Goal: Task Accomplishment & Management: Use online tool/utility

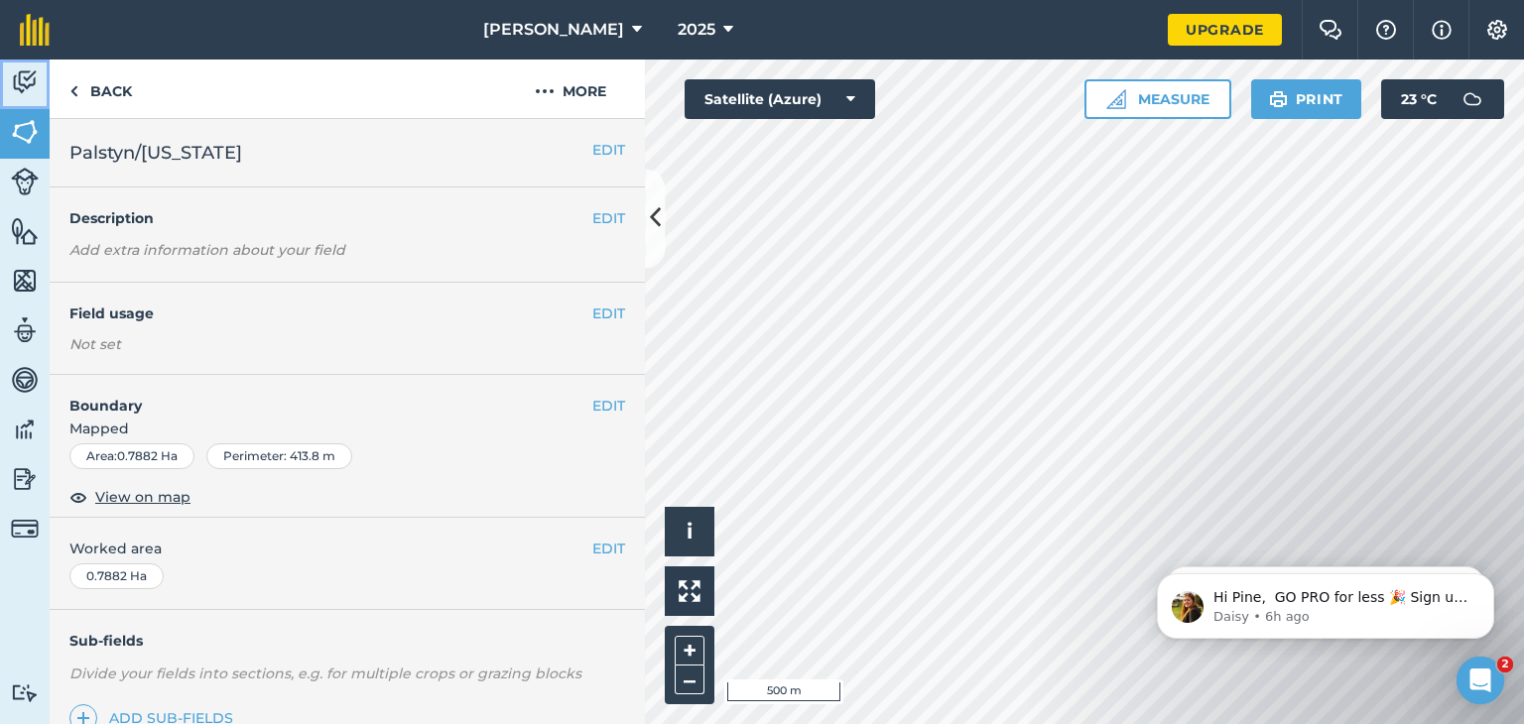
click at [29, 79] on img at bounding box center [25, 82] width 28 height 30
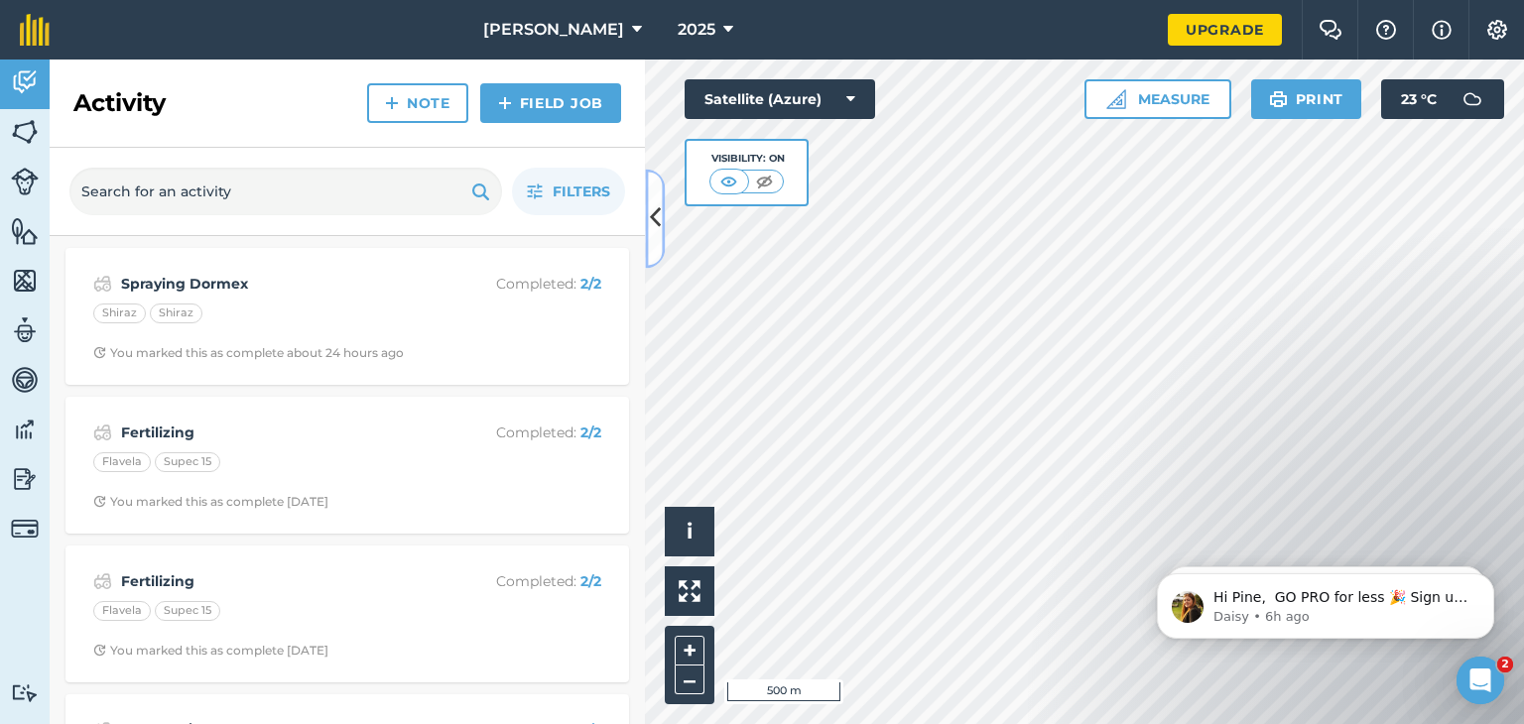
click at [659, 209] on icon at bounding box center [655, 218] width 11 height 35
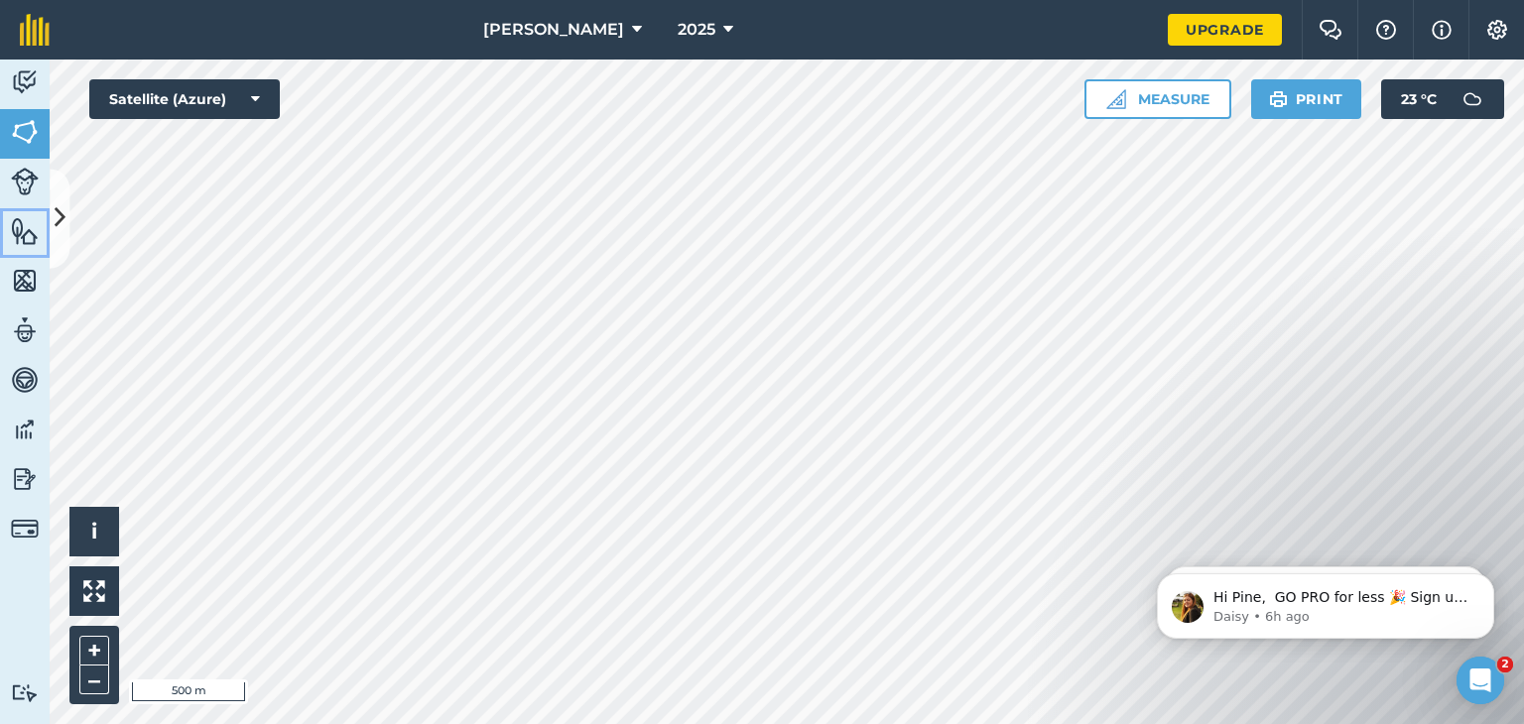
click at [23, 223] on img at bounding box center [25, 231] width 28 height 30
click at [60, 219] on icon at bounding box center [60, 218] width 11 height 35
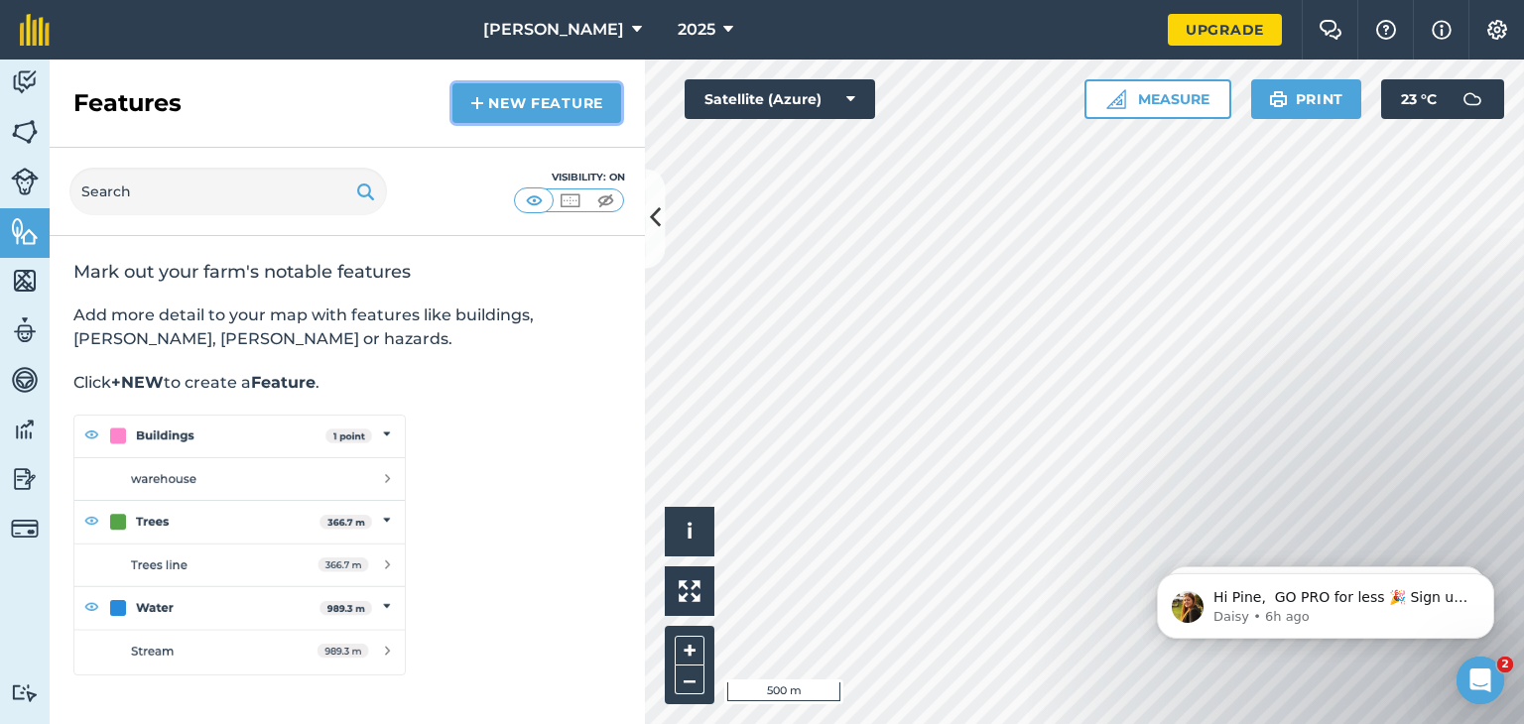
click at [535, 99] on link "New feature" at bounding box center [536, 103] width 169 height 40
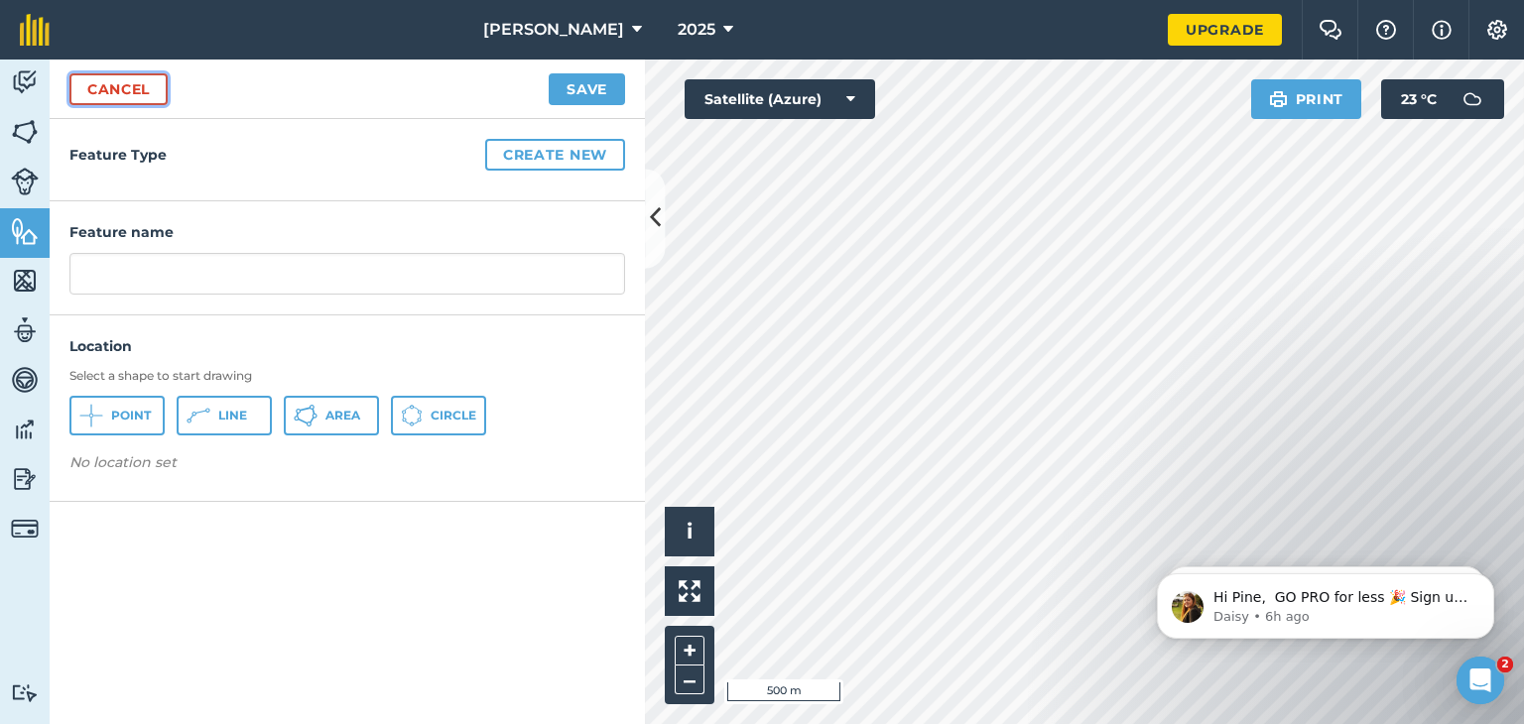
click at [122, 78] on link "Cancel" at bounding box center [118, 89] width 98 height 32
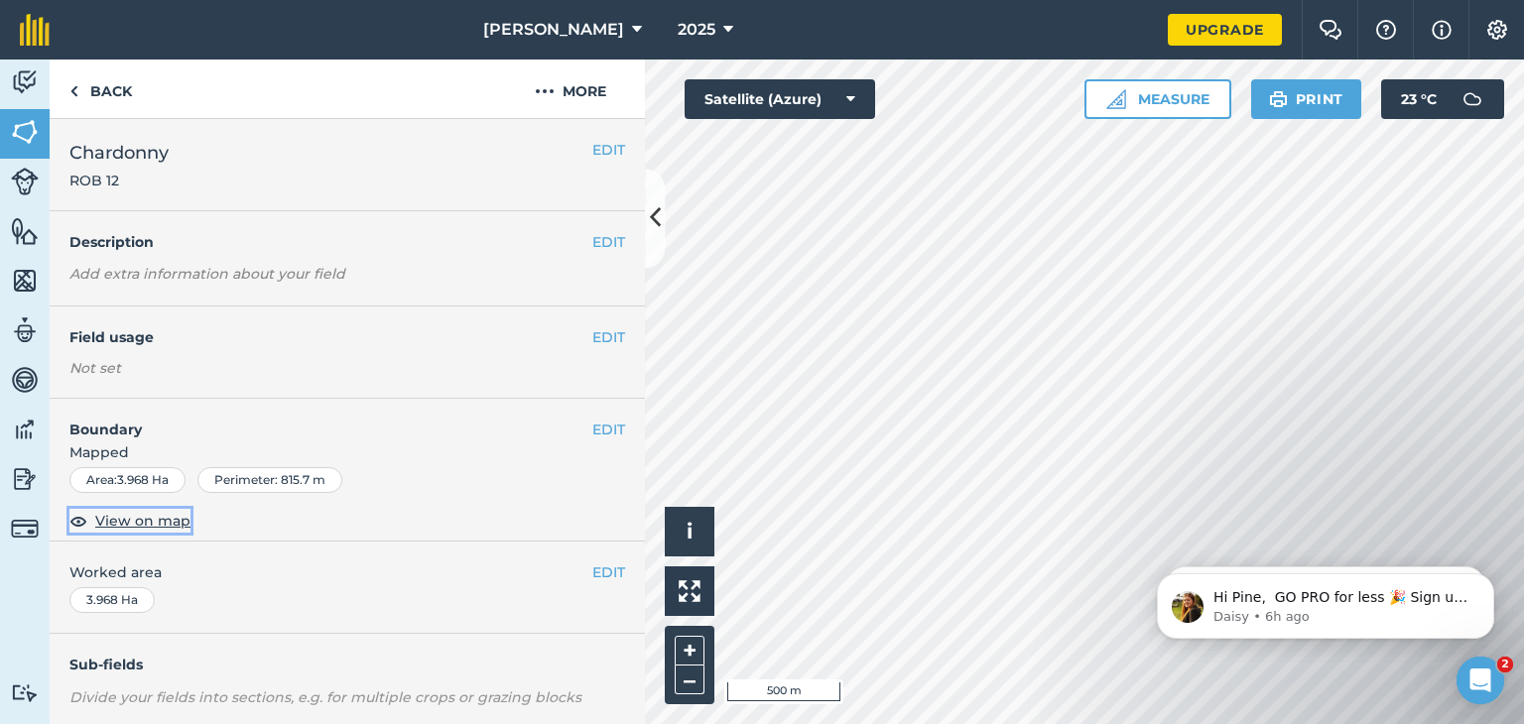
click at [159, 518] on span "View on map" at bounding box center [142, 521] width 95 height 22
click at [549, 91] on img at bounding box center [545, 91] width 20 height 24
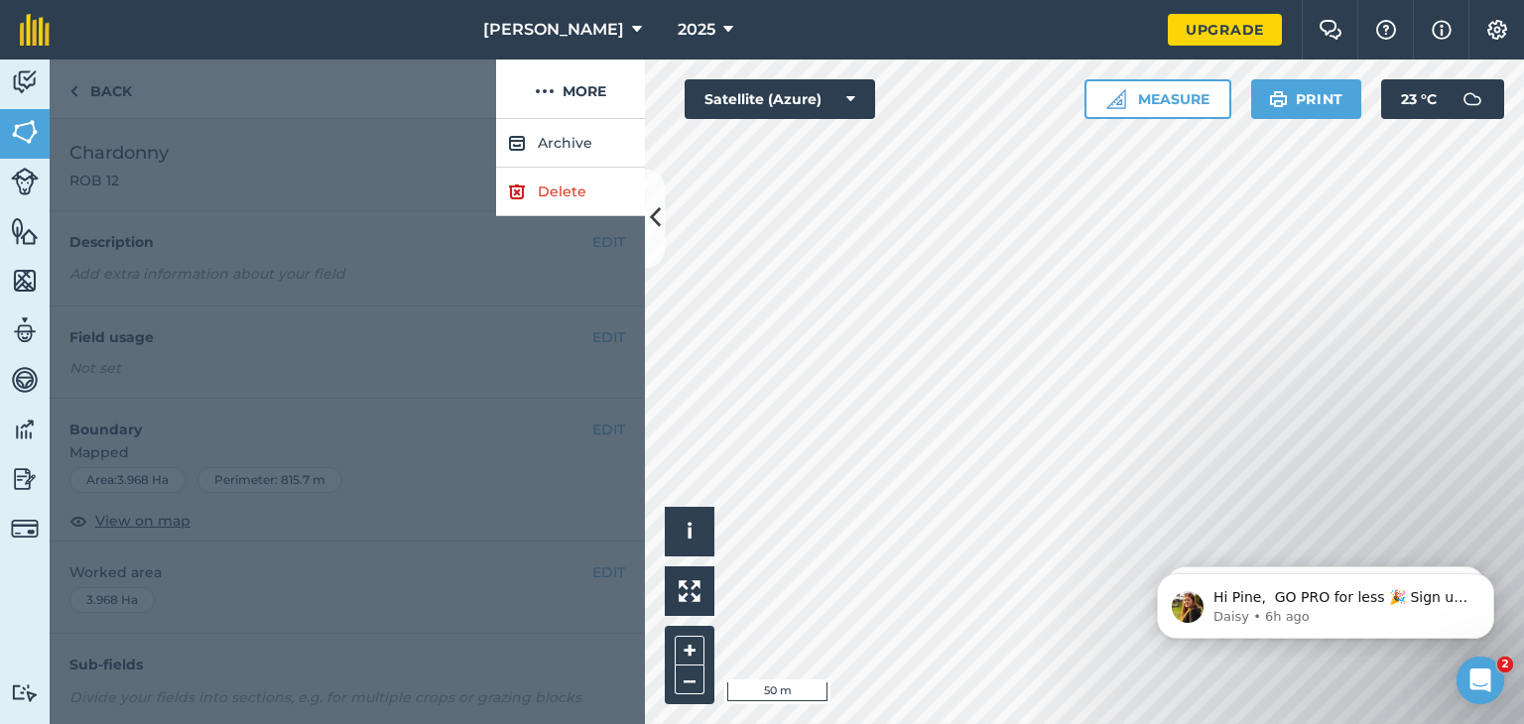
click at [583, 306] on div at bounding box center [347, 421] width 595 height 605
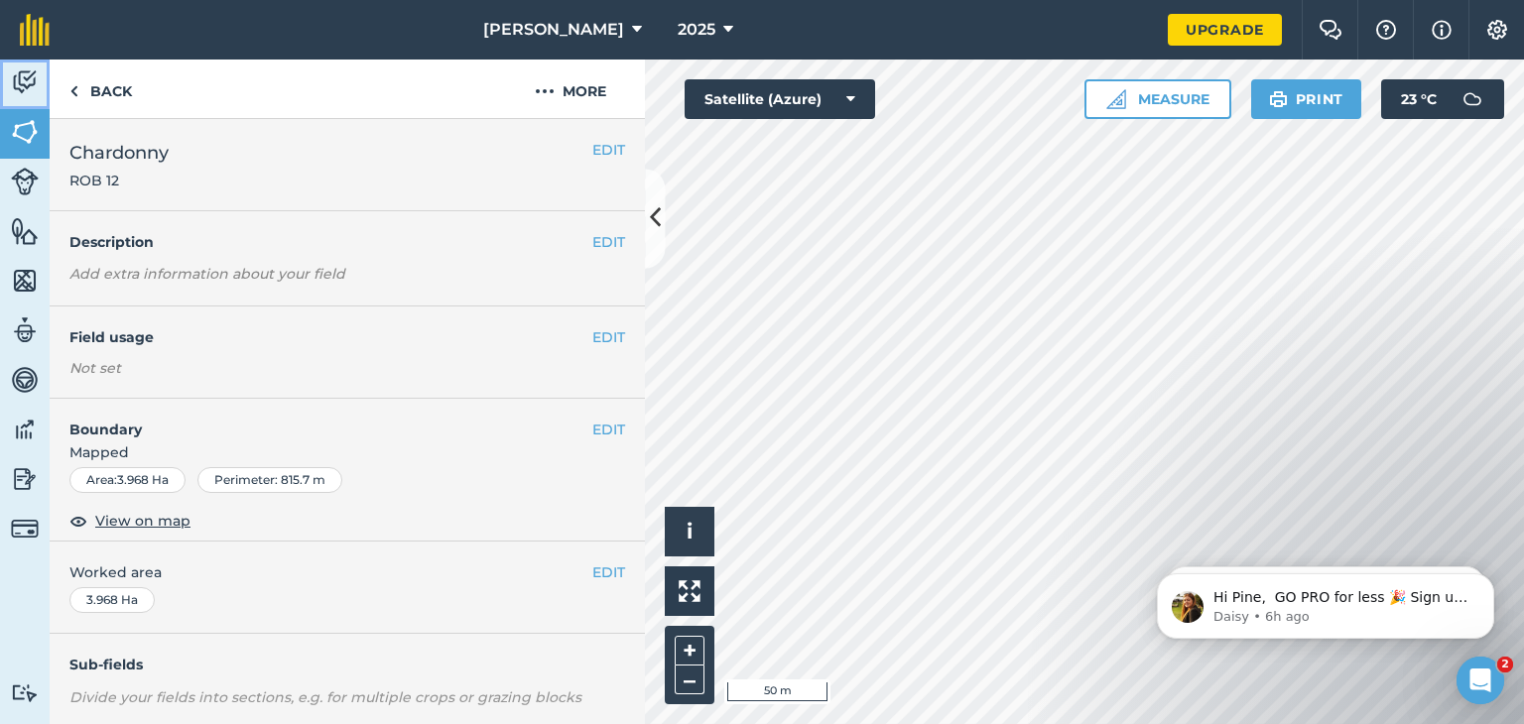
click at [36, 84] on img at bounding box center [25, 82] width 28 height 30
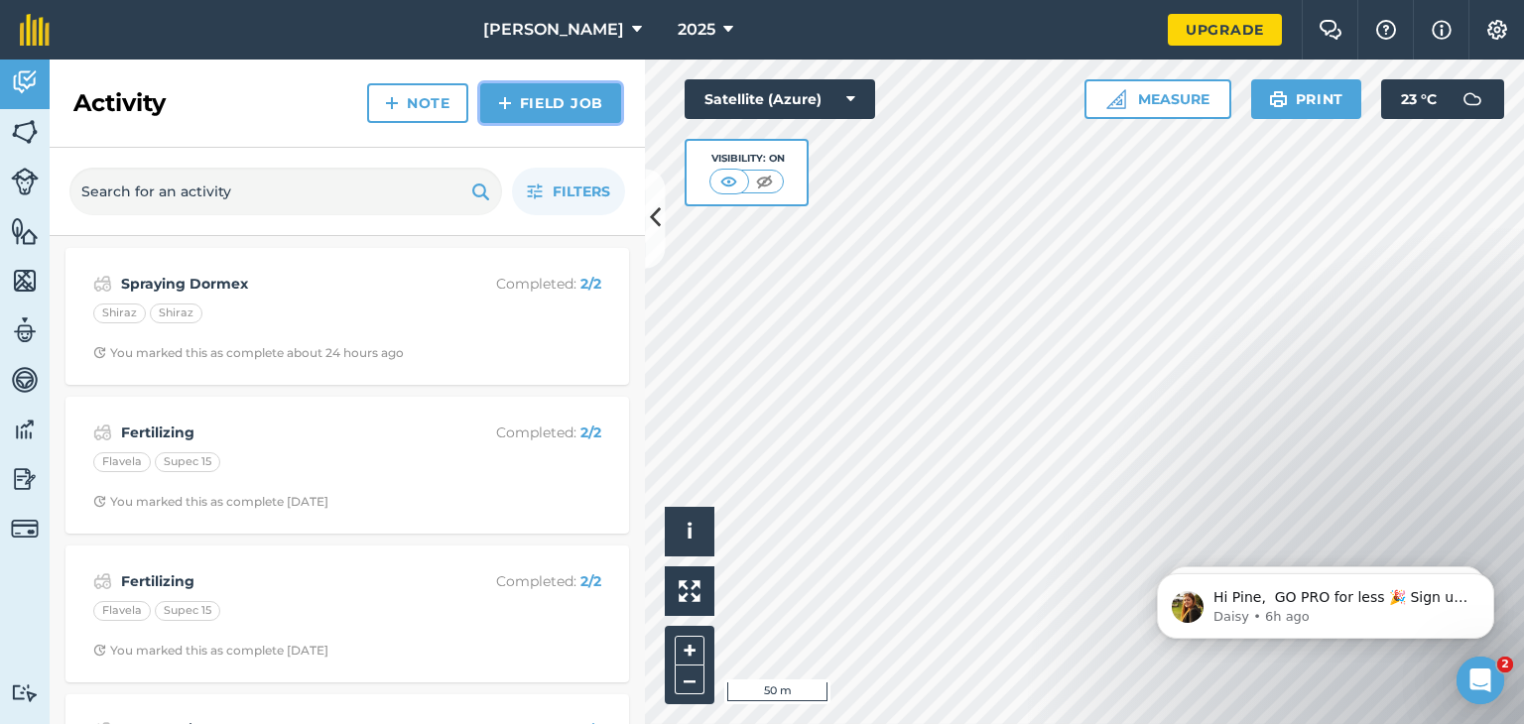
click at [546, 104] on link "Field Job" at bounding box center [550, 103] width 141 height 40
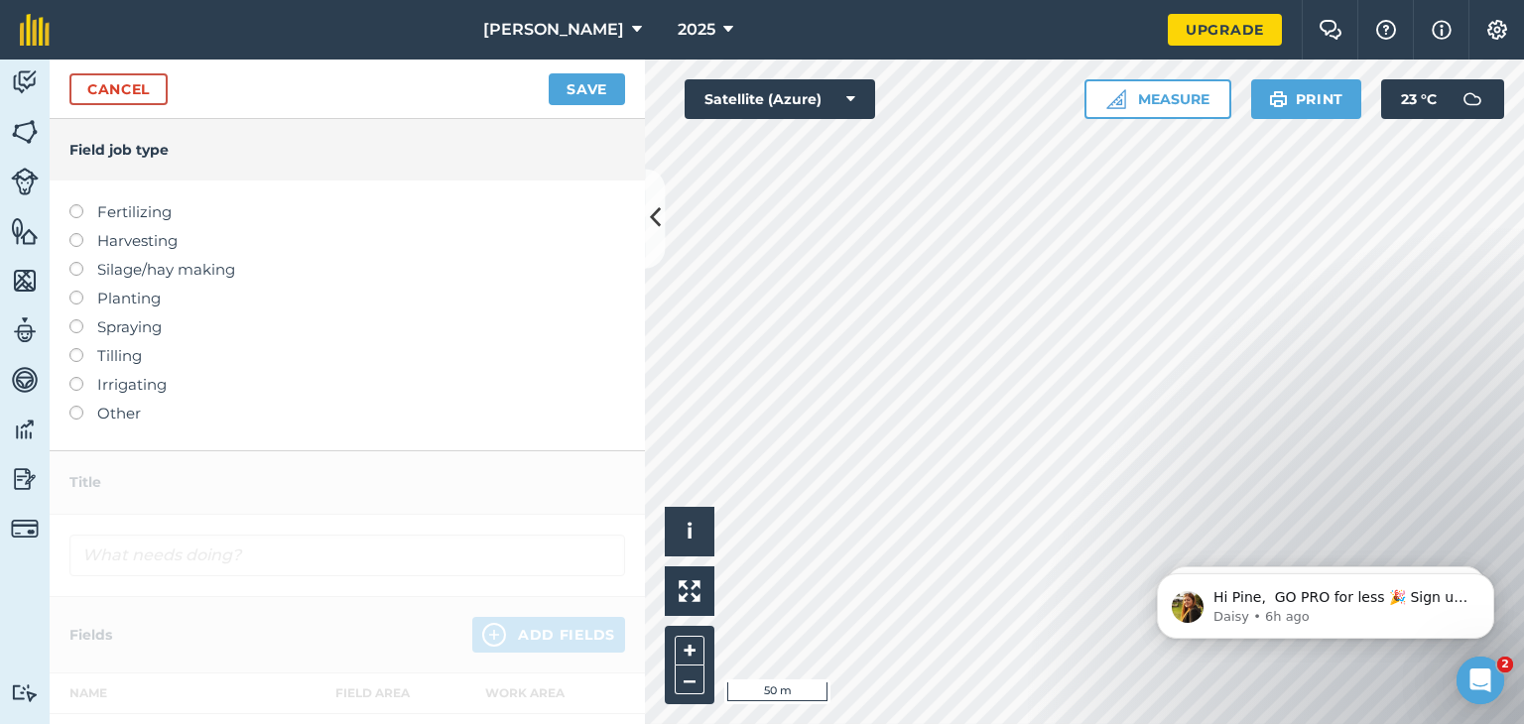
click at [71, 204] on label at bounding box center [83, 204] width 28 height 0
type input "Fertilizing"
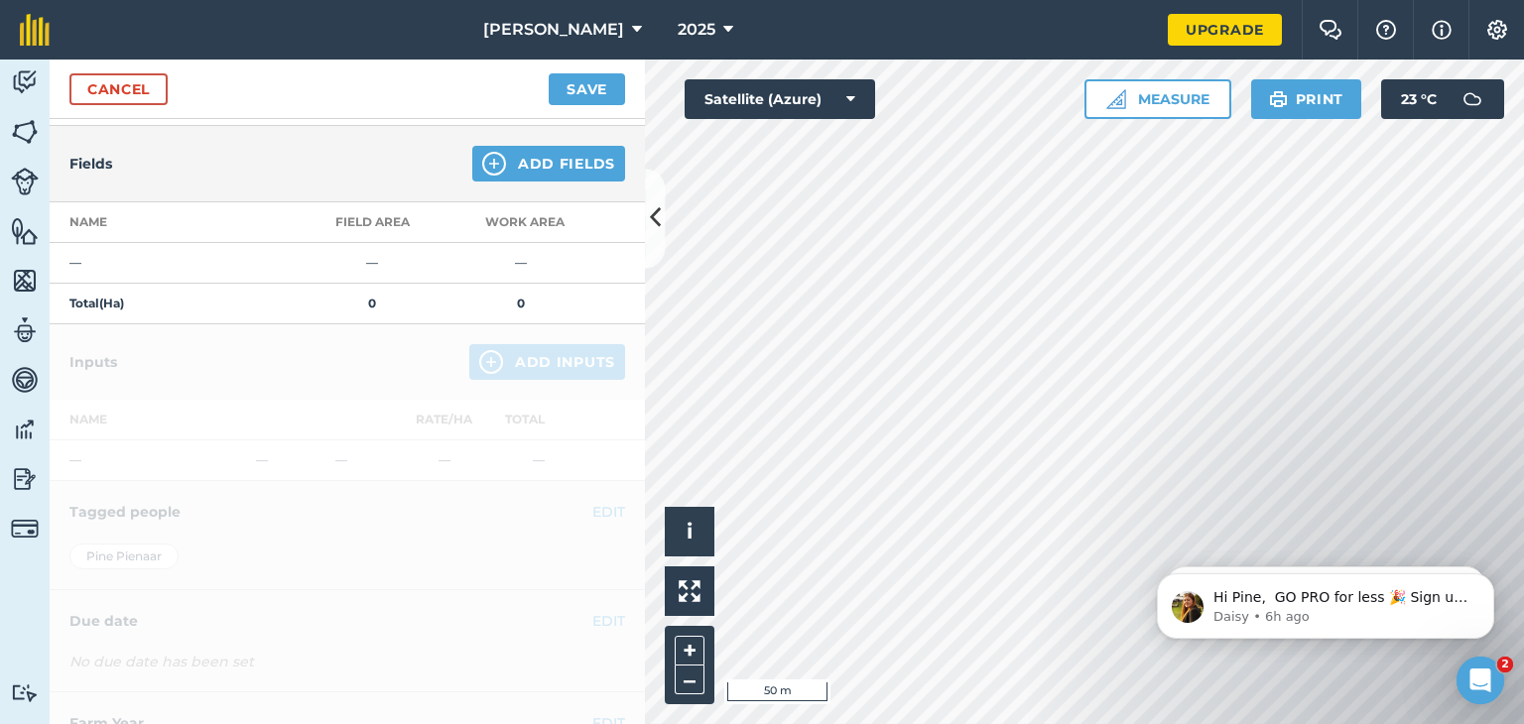
scroll to position [200, 0]
click at [532, 162] on button "Add Fields" at bounding box center [548, 166] width 153 height 36
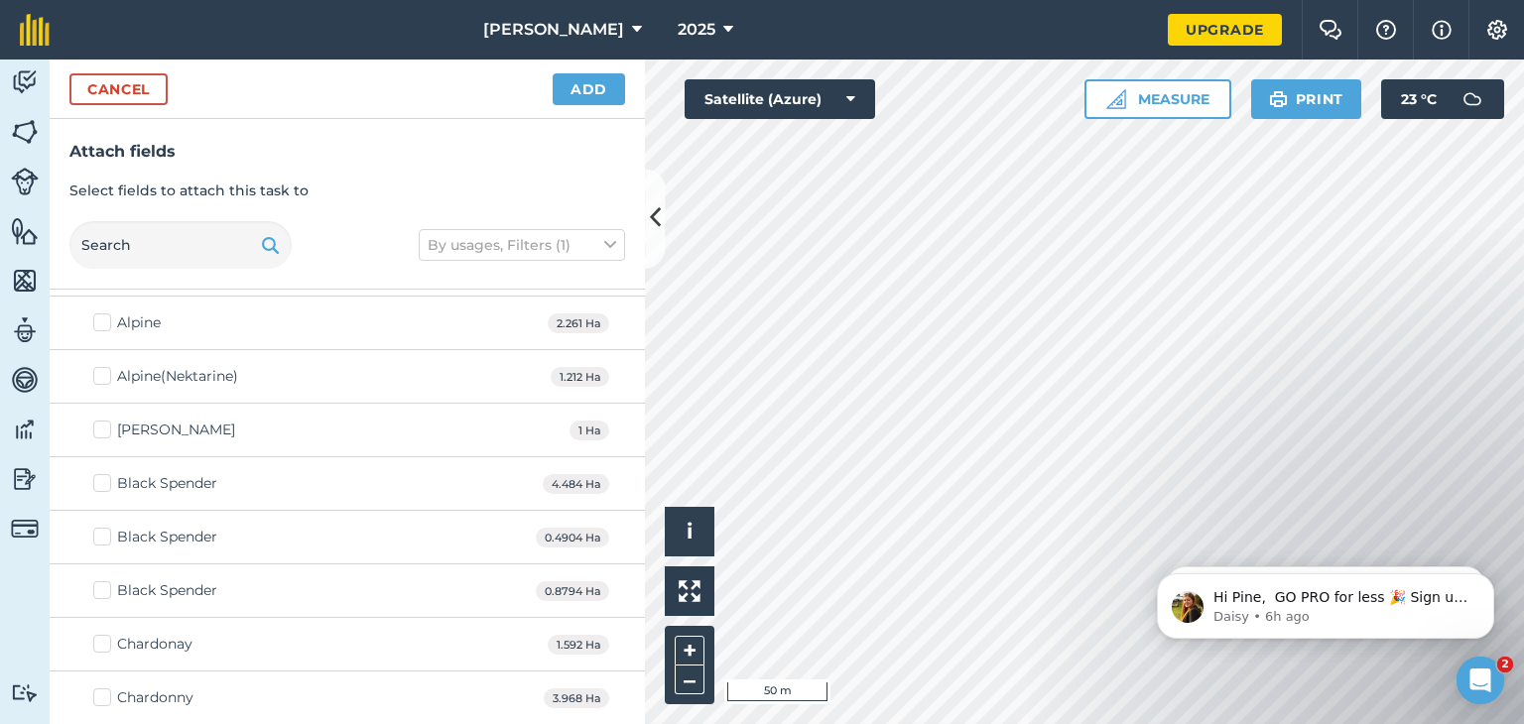
scroll to position [210, 0]
click at [691, 682] on button "–" at bounding box center [690, 680] width 30 height 29
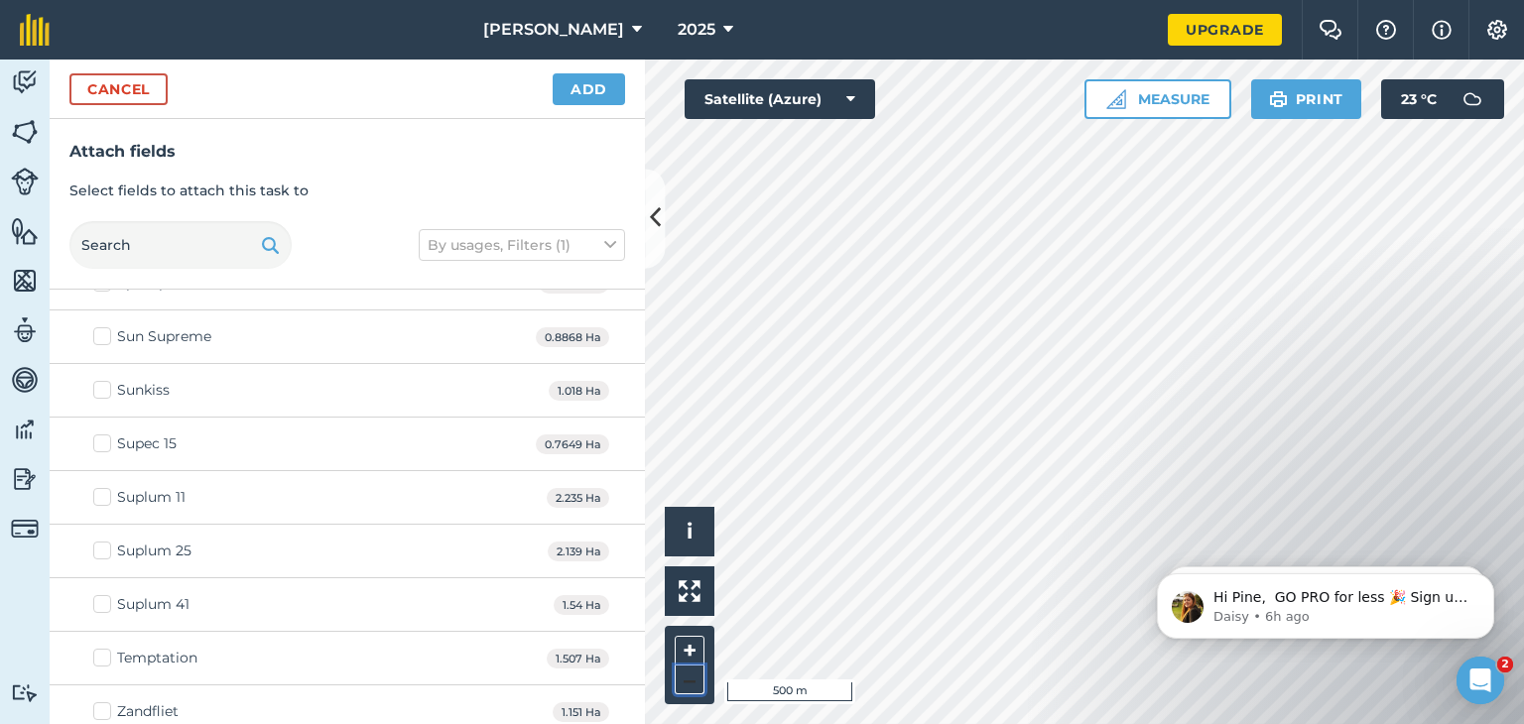
scroll to position [3467, 0]
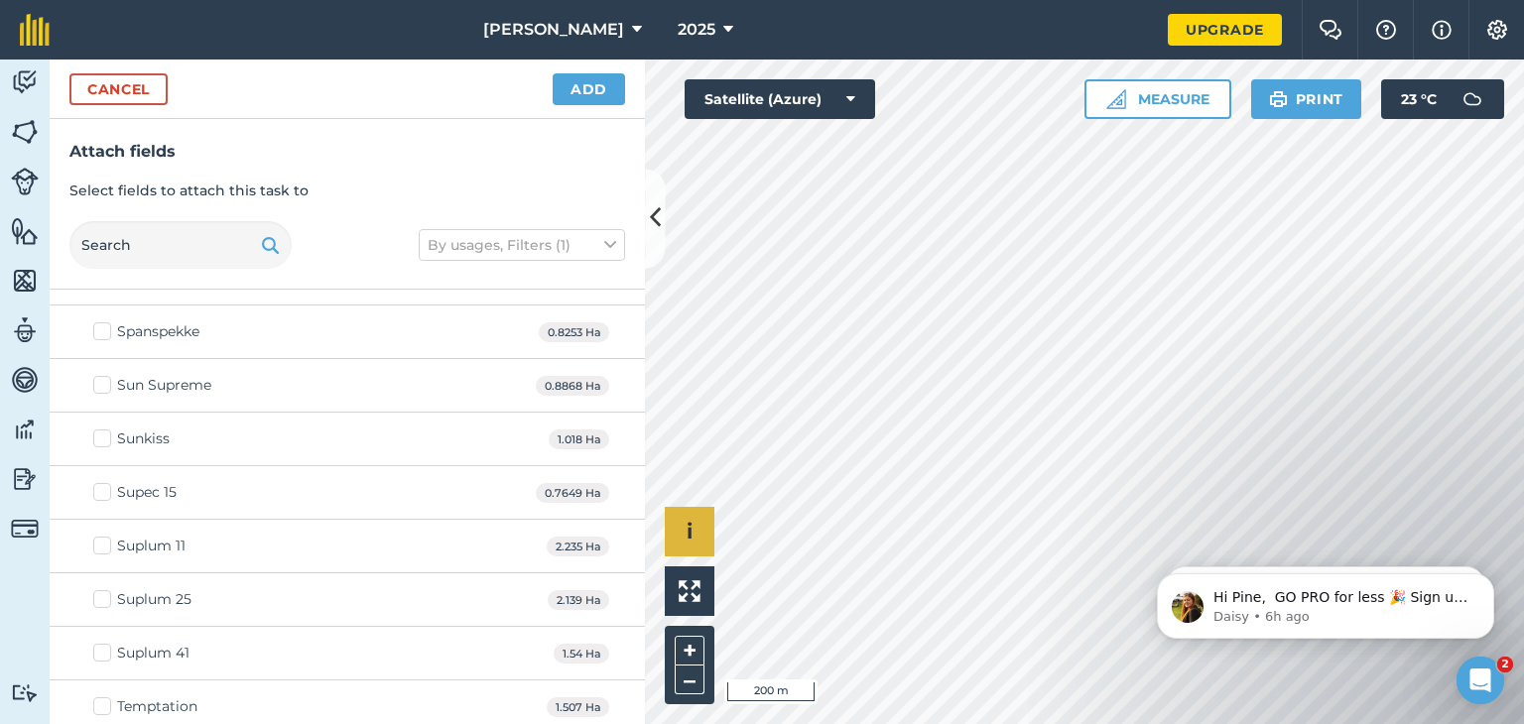
checkbox input "true"
